Goal: Entertainment & Leisure: Consume media (video, audio)

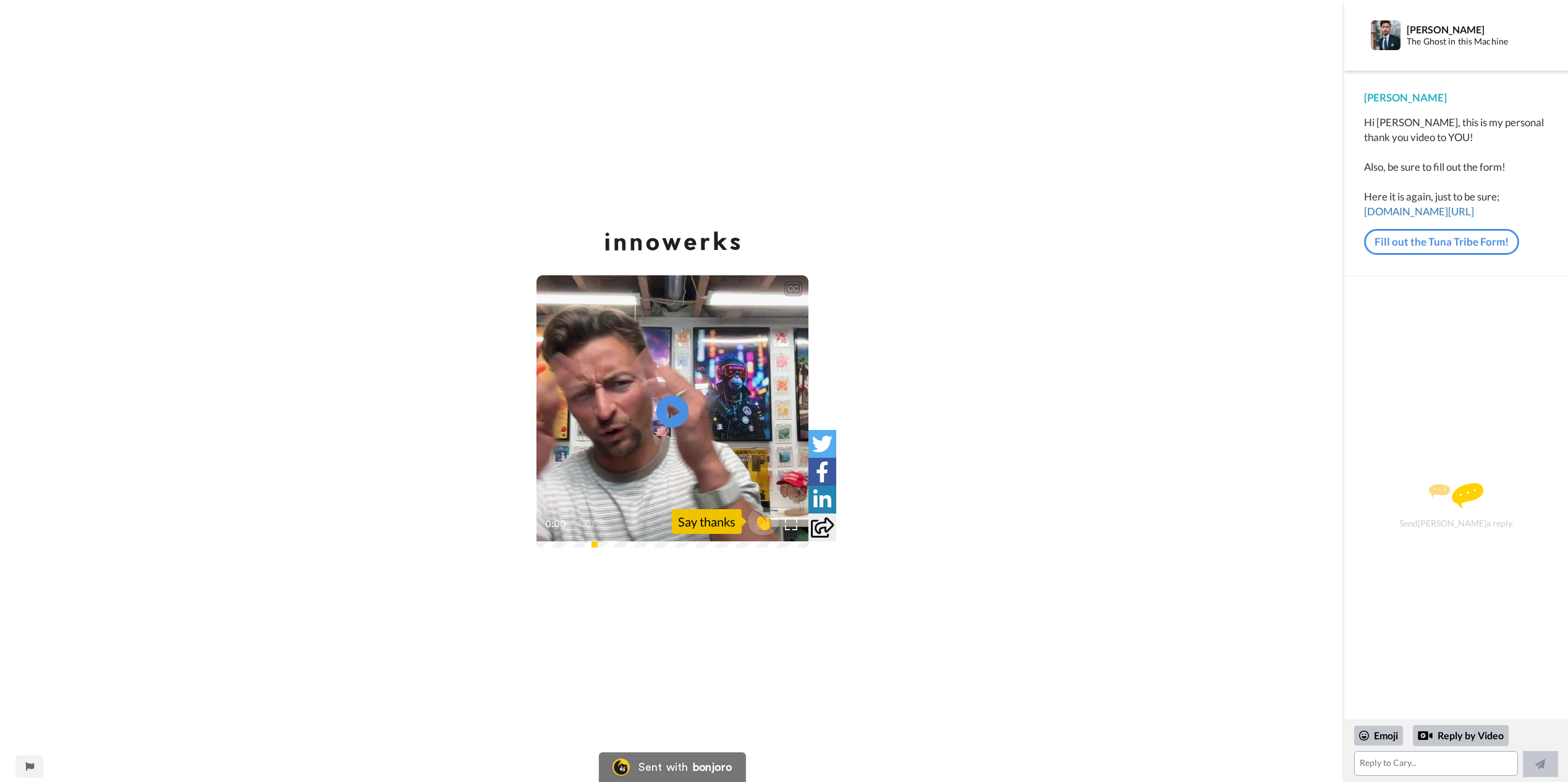
click at [672, 410] on icon "Play/Pause" at bounding box center [672, 411] width 33 height 59
click at [626, 474] on video at bounding box center [672, 411] width 272 height 272
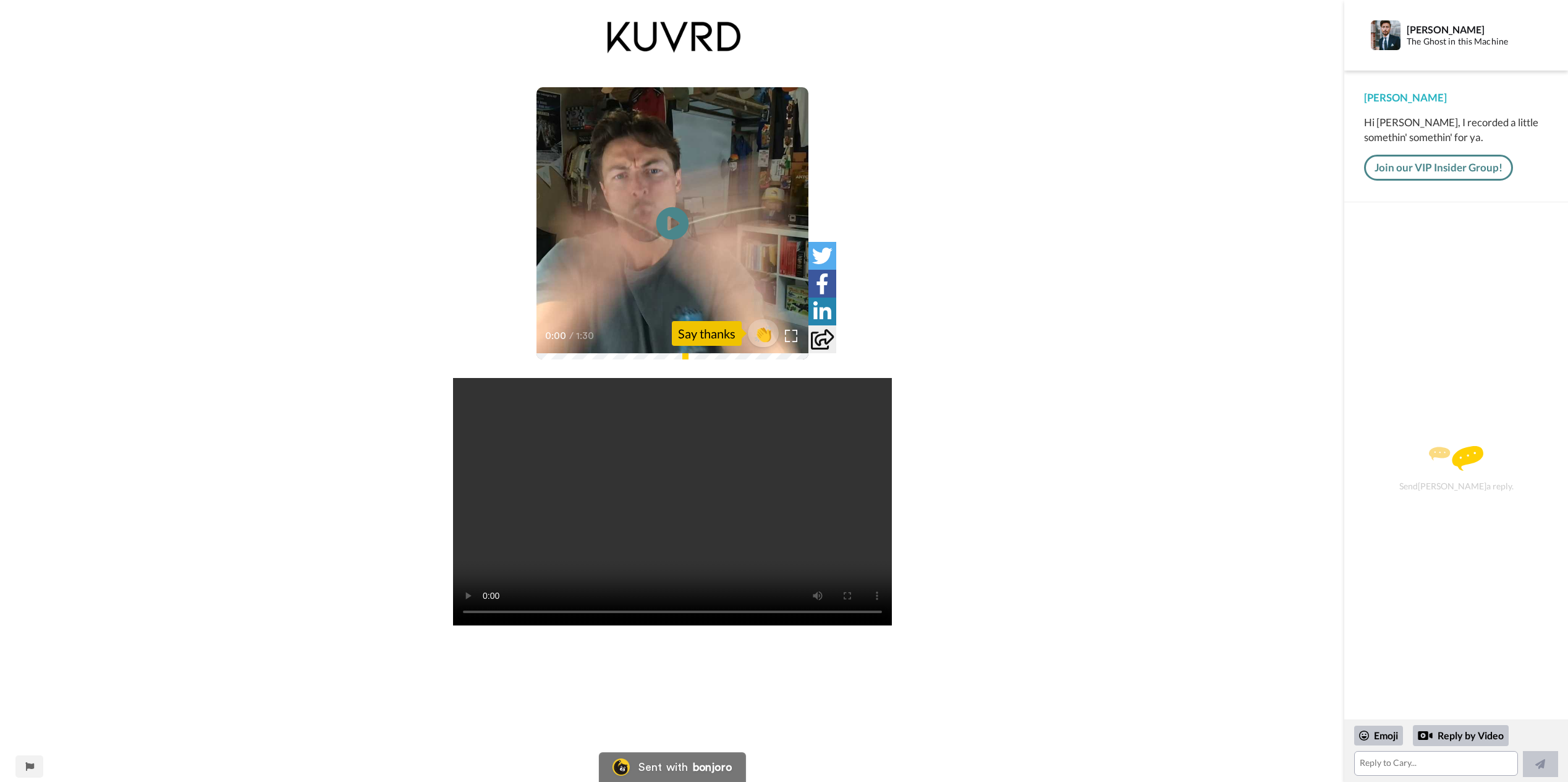
drag, startPoint x: 665, startPoint y: 260, endPoint x: 669, endPoint y: 248, distance: 12.6
click at [665, 259] on video at bounding box center [672, 223] width 272 height 272
click at [668, 253] on video at bounding box center [672, 223] width 272 height 272
